Goal: Find specific page/section: Find specific page/section

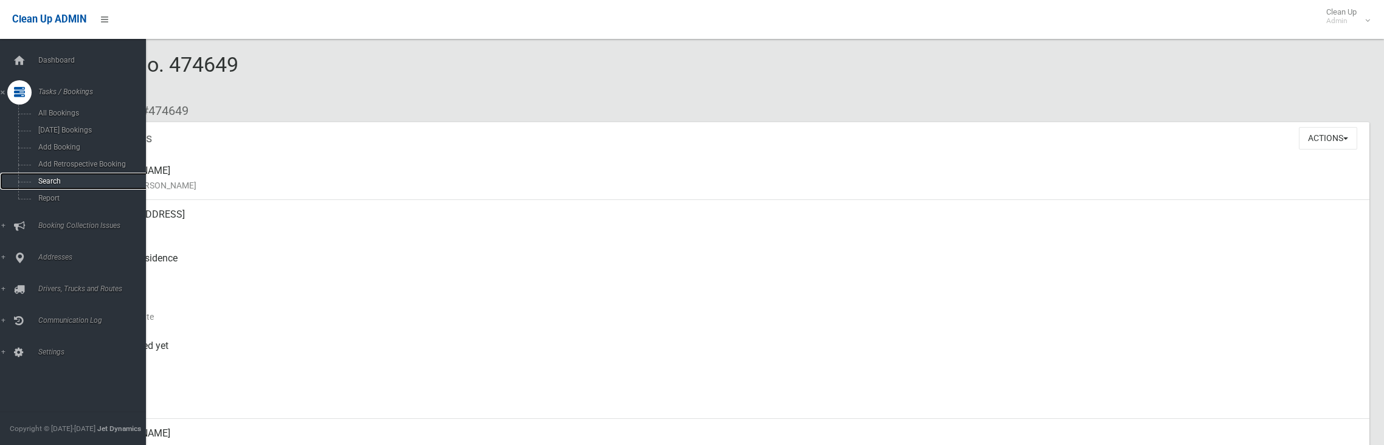
drag, startPoint x: 0, startPoint y: 0, endPoint x: 47, endPoint y: 184, distance: 189.6
click at [47, 184] on span "Search" at bounding box center [90, 181] width 110 height 9
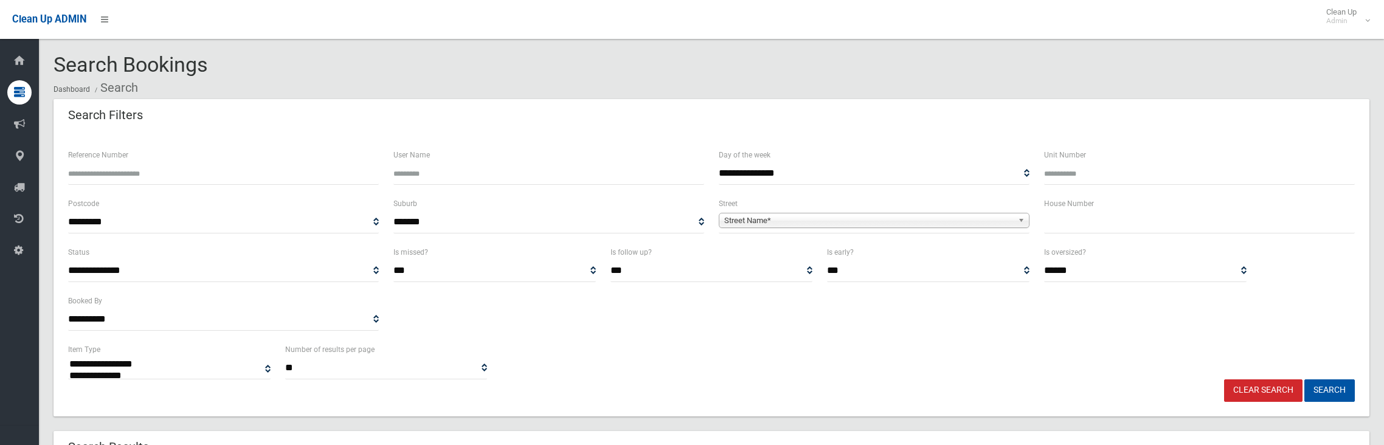
select select
type input "**"
click at [906, 216] on span "Street Name*" at bounding box center [868, 220] width 289 height 15
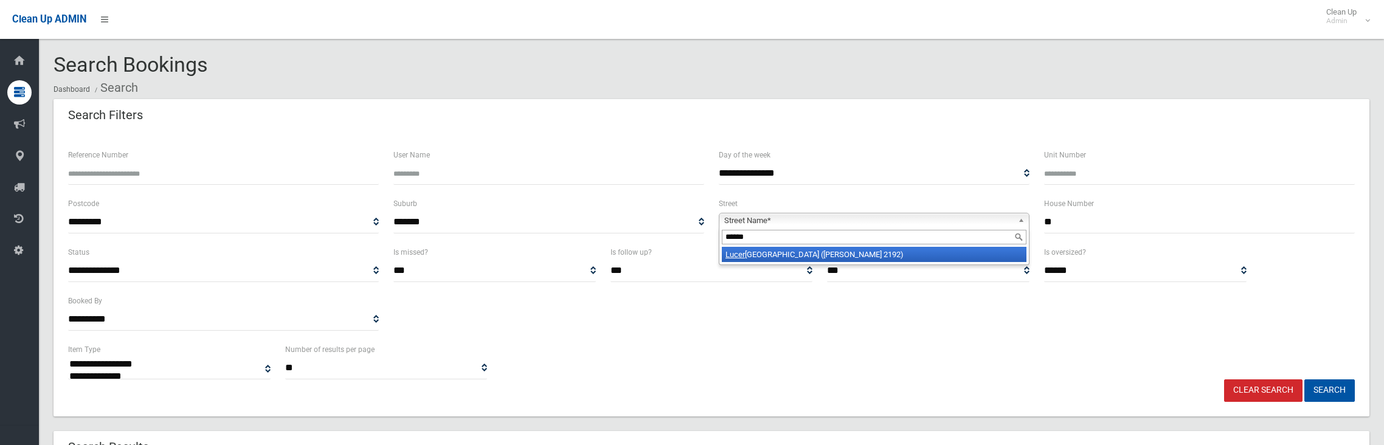
type input "*******"
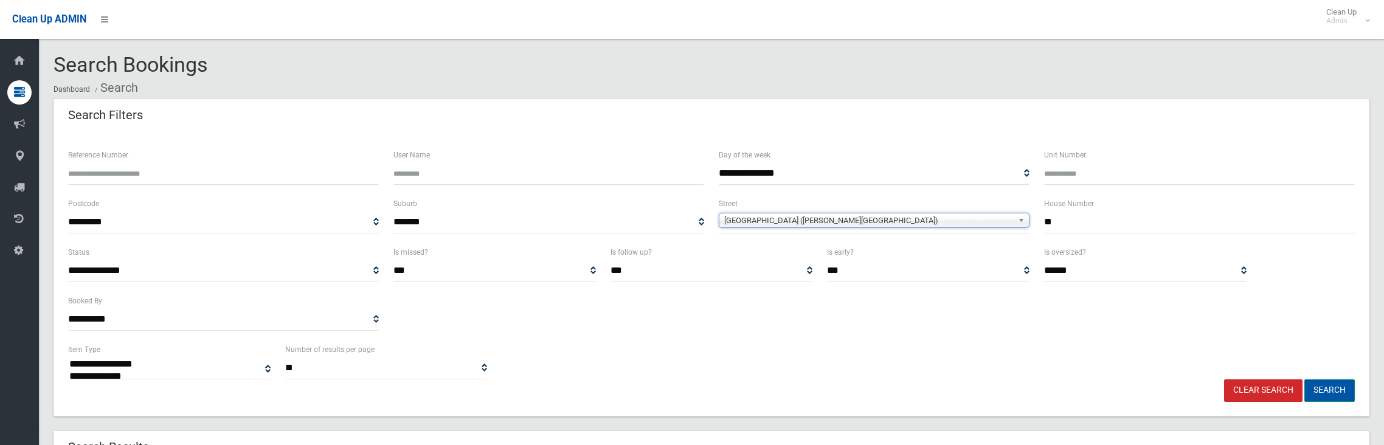
click at [1332, 392] on button "Search" at bounding box center [1329, 390] width 50 height 22
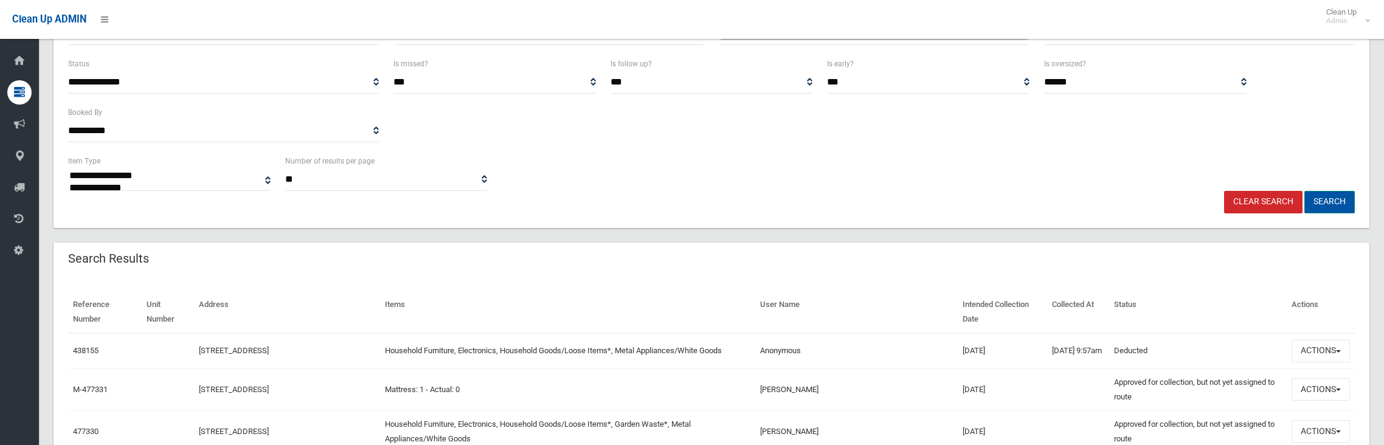
scroll to position [243, 0]
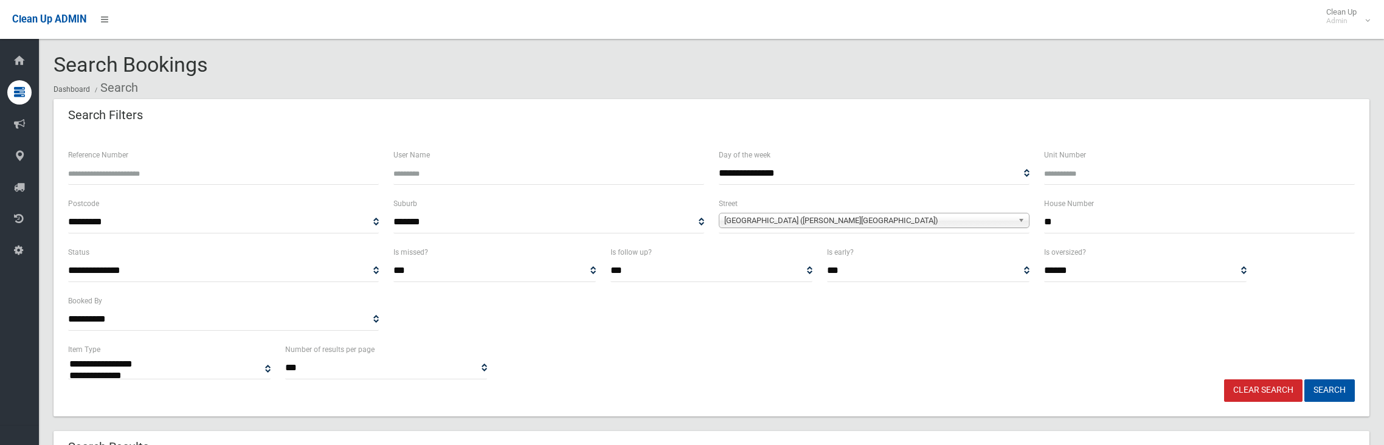
select select
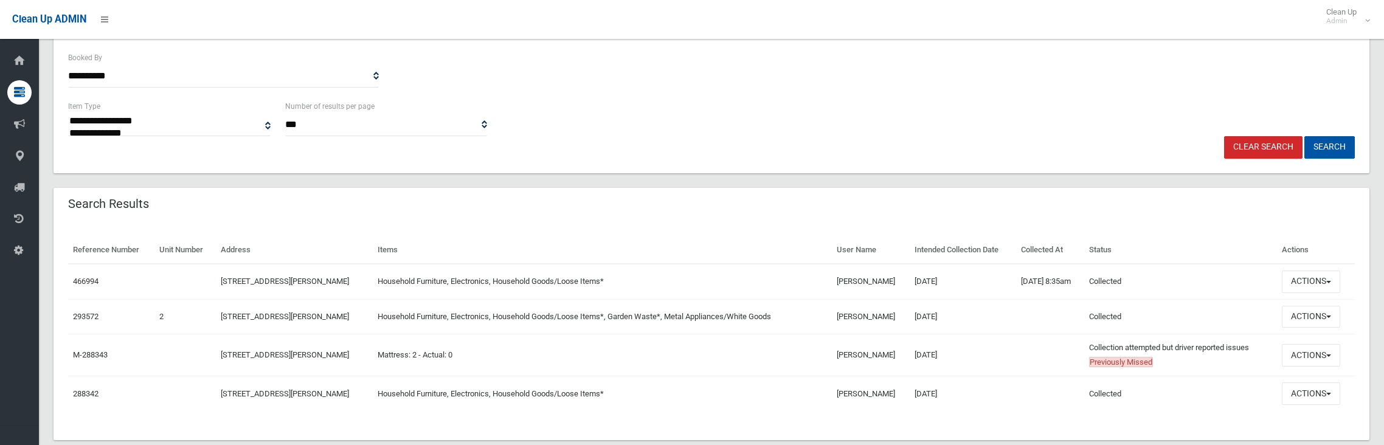
drag, startPoint x: 215, startPoint y: 280, endPoint x: 356, endPoint y: 286, distance: 141.8
click at [356, 286] on td "[STREET_ADDRESS][PERSON_NAME]" at bounding box center [294, 281] width 157 height 35
